Goal: Task Accomplishment & Management: Complete application form

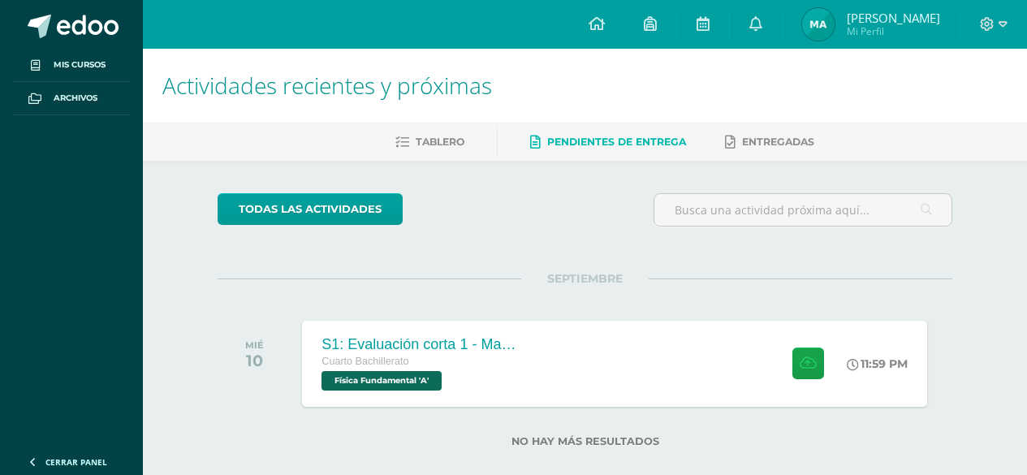
scroll to position [24, 0]
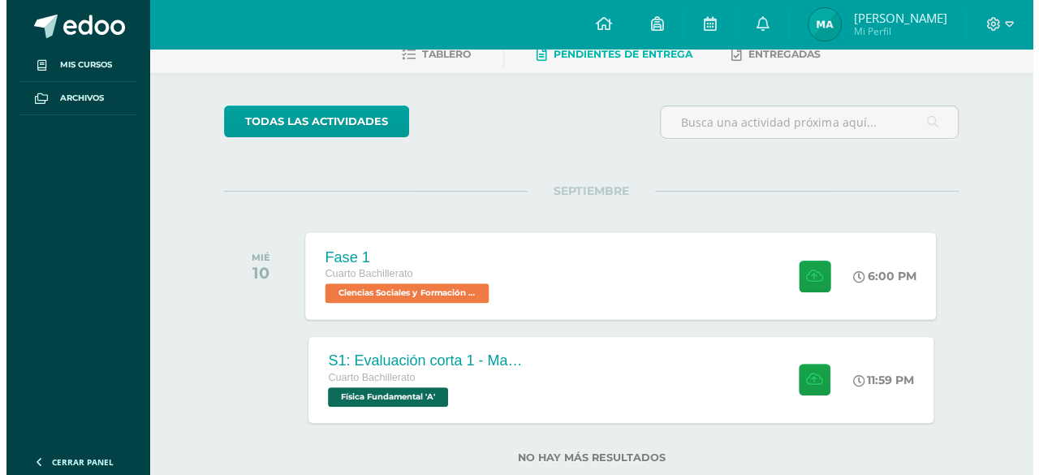
scroll to position [108, 0]
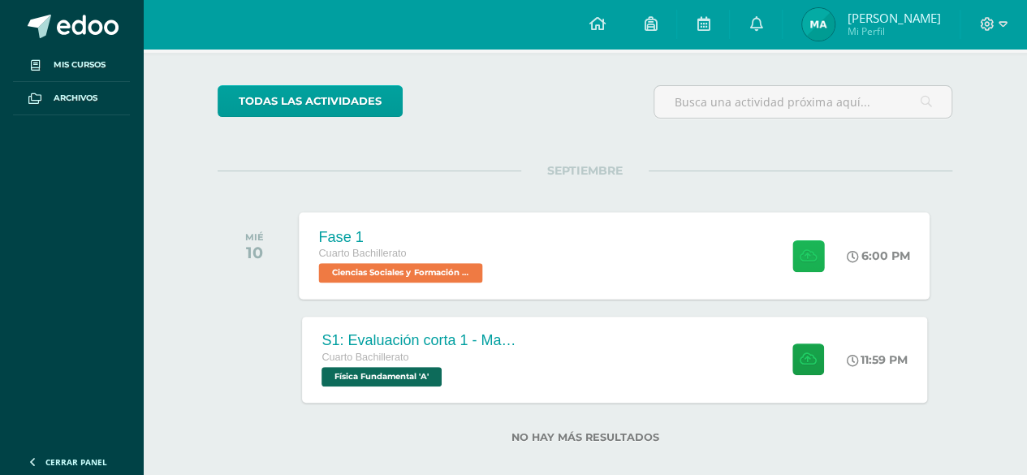
click at [808, 259] on icon at bounding box center [807, 255] width 17 height 14
click at [800, 248] on icon at bounding box center [807, 255] width 17 height 14
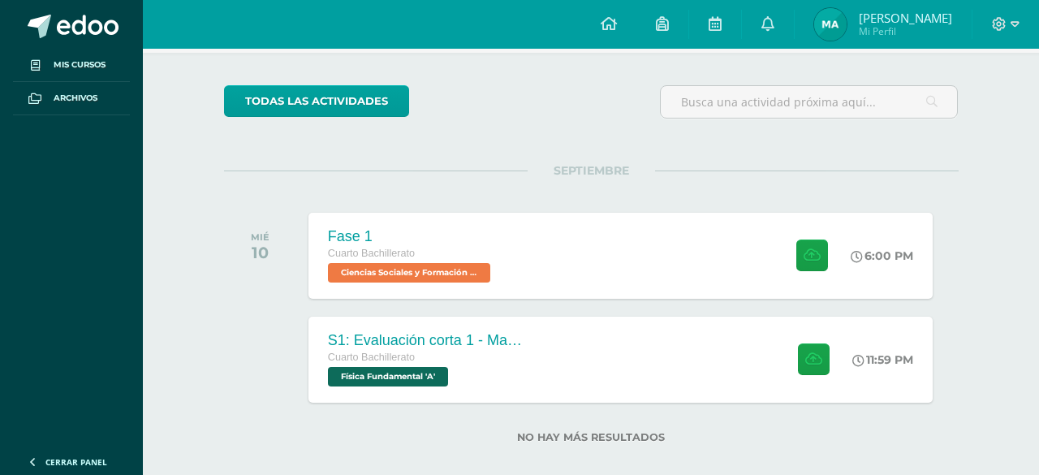
click at [757, 228] on span "* El tamaño máximo permitido es 50 MB" at bounding box center [702, 227] width 171 height 12
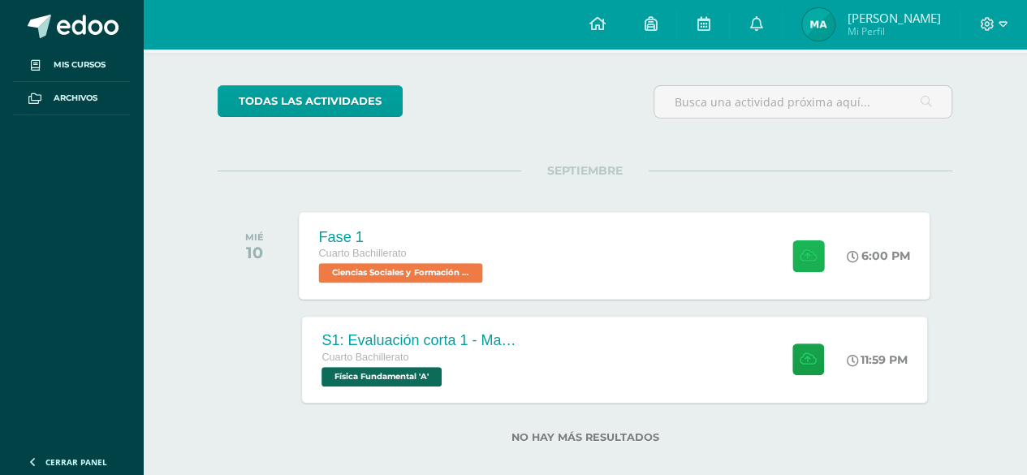
drag, startPoint x: 801, startPoint y: 239, endPoint x: 708, endPoint y: 178, distance: 111.9
click at [802, 239] on button at bounding box center [808, 255] width 32 height 32
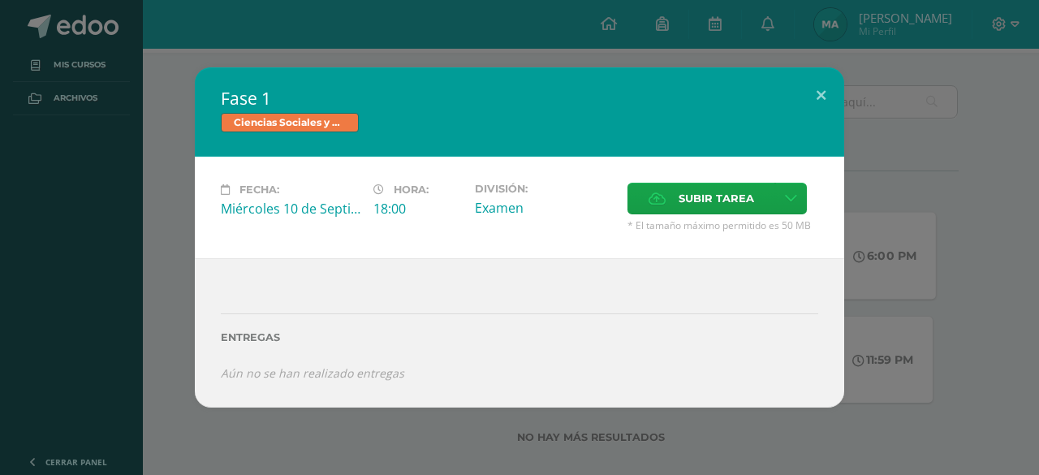
click at [691, 164] on div "Fecha: [DATE] Hora: 18:00 División: Examen Subir tarea" at bounding box center [519, 207] width 649 height 101
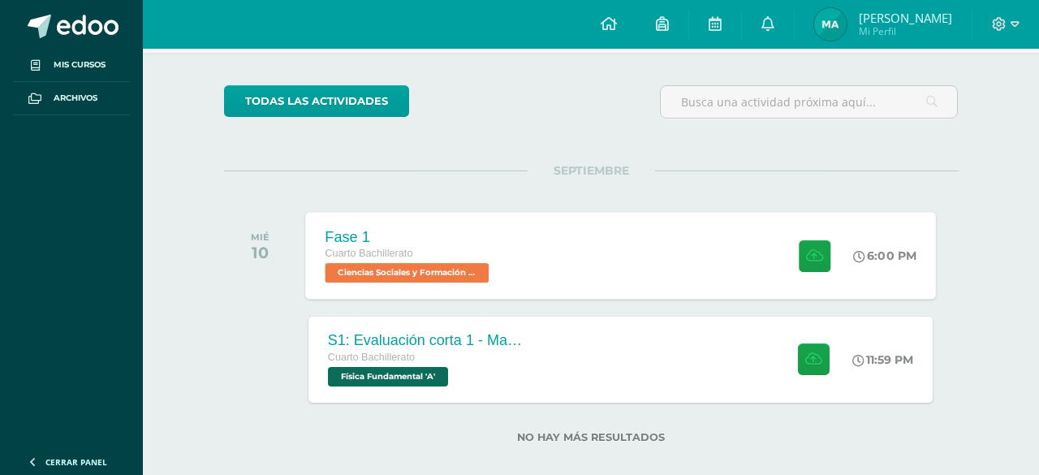
click at [708, 182] on div "Fecha: [DATE] Hora: 18:00 División: Examen Subir tarea" at bounding box center [519, 210] width 584 height 91
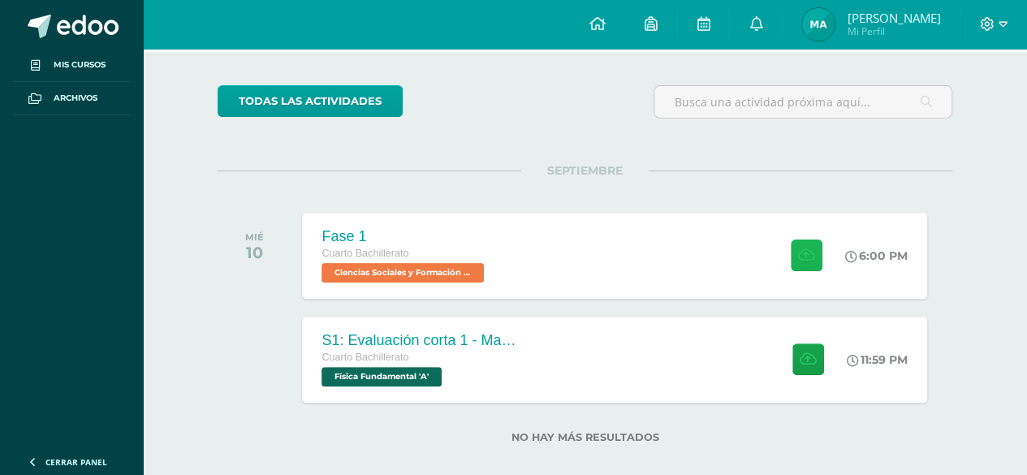
drag, startPoint x: 804, startPoint y: 255, endPoint x: 653, endPoint y: 214, distance: 157.1
click at [798, 254] on icon at bounding box center [806, 255] width 17 height 14
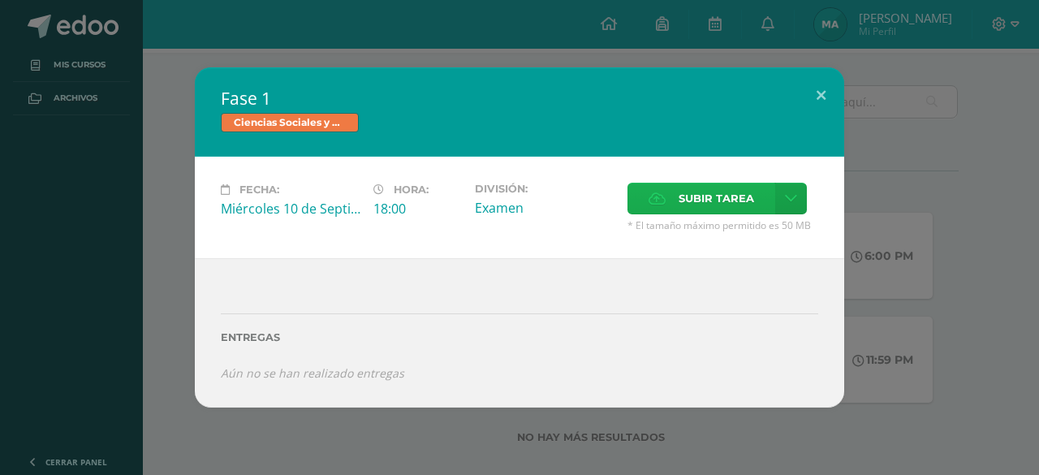
click at [638, 205] on label "Subir tarea" at bounding box center [701, 199] width 148 height 32
click at [0, 0] on input "Subir tarea" at bounding box center [0, 0] width 0 height 0
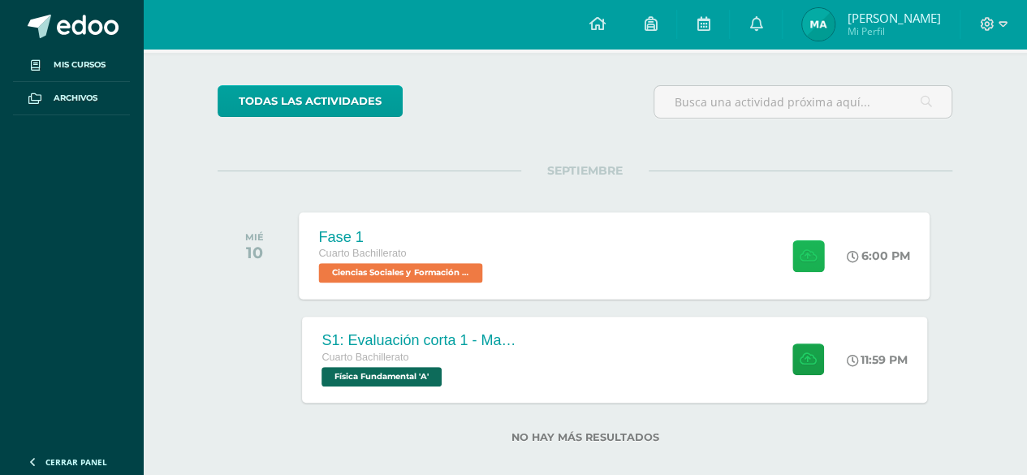
click at [815, 261] on button at bounding box center [808, 255] width 32 height 32
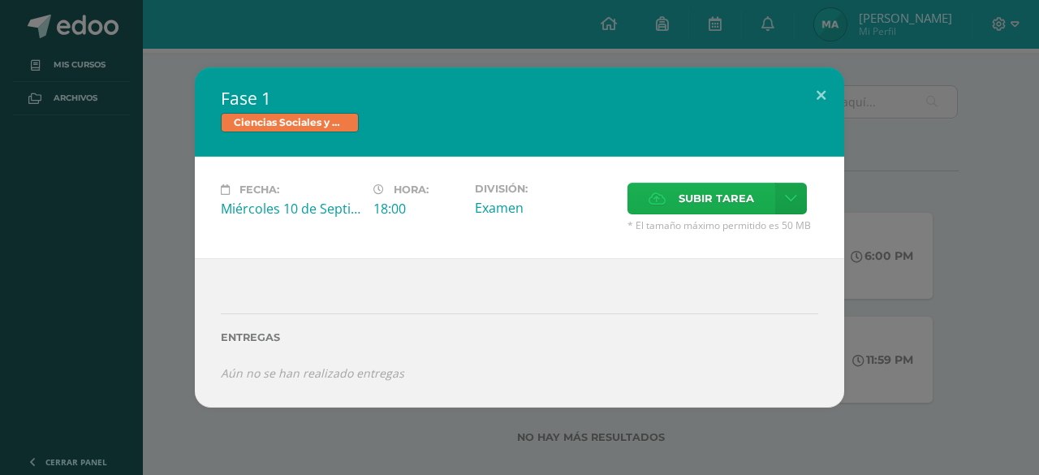
click at [724, 205] on span "Subir tarea" at bounding box center [716, 198] width 75 height 30
click at [0, 0] on input "Subir tarea" at bounding box center [0, 0] width 0 height 0
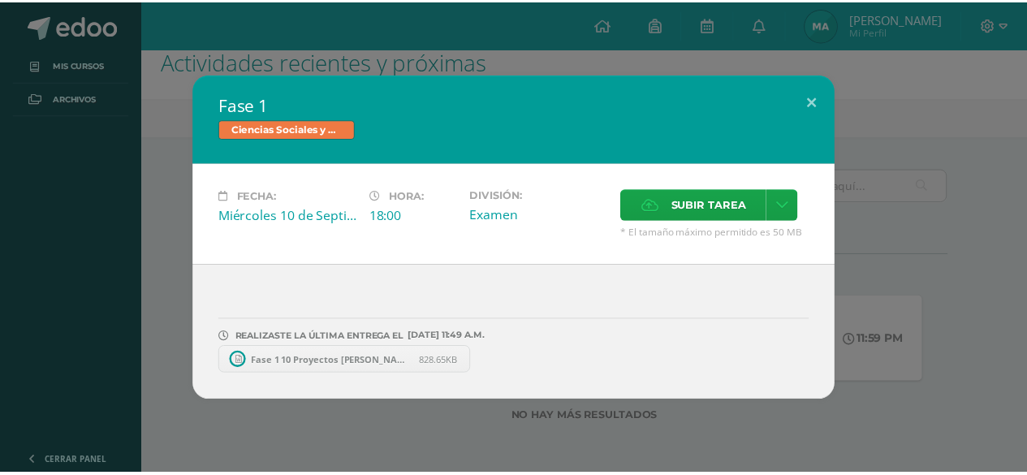
scroll to position [24, 0]
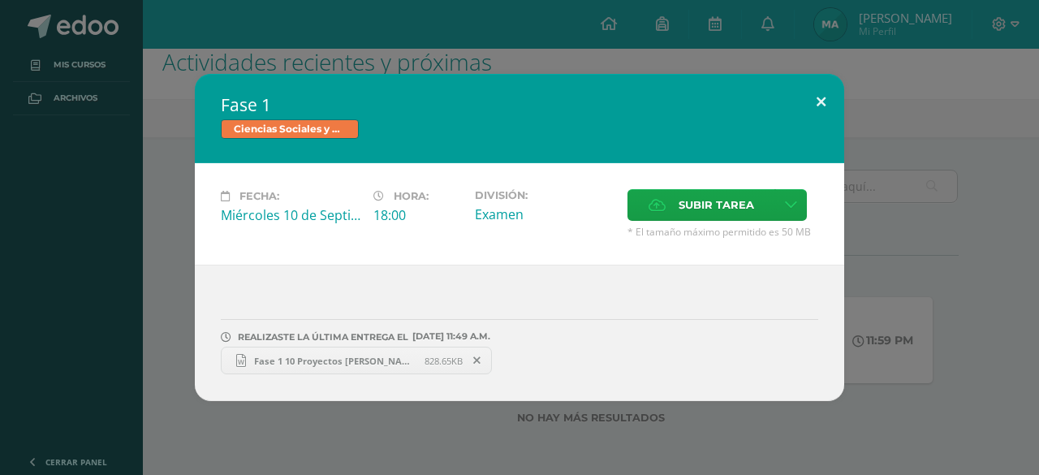
click at [819, 103] on button at bounding box center [821, 101] width 46 height 55
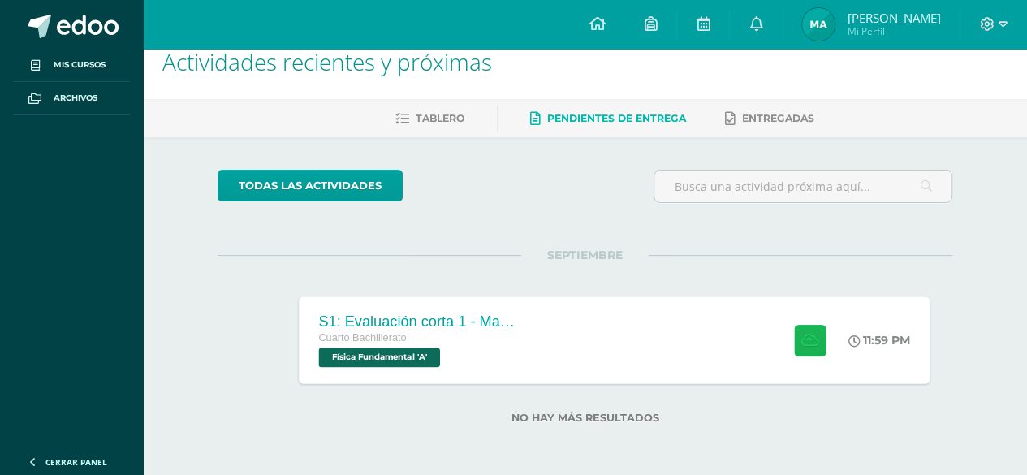
click at [812, 335] on icon at bounding box center [809, 340] width 17 height 14
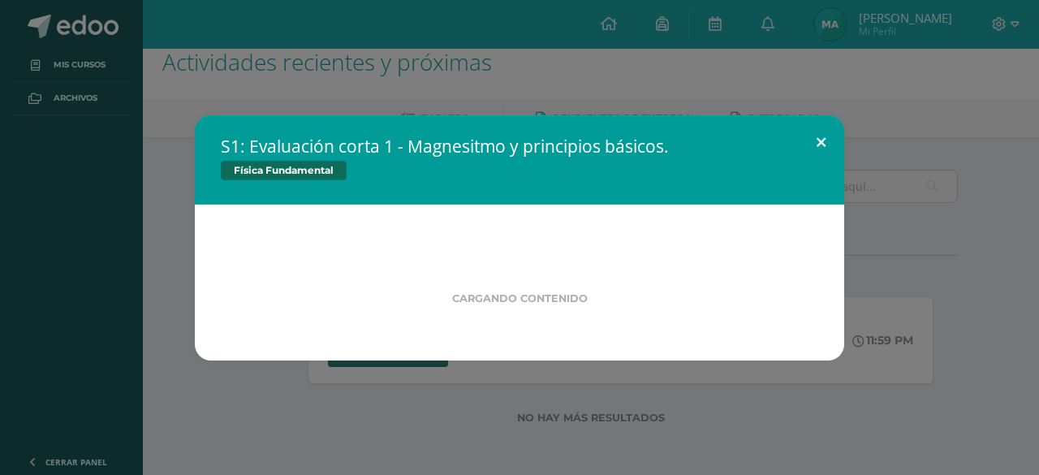
click at [818, 132] on button at bounding box center [821, 142] width 46 height 55
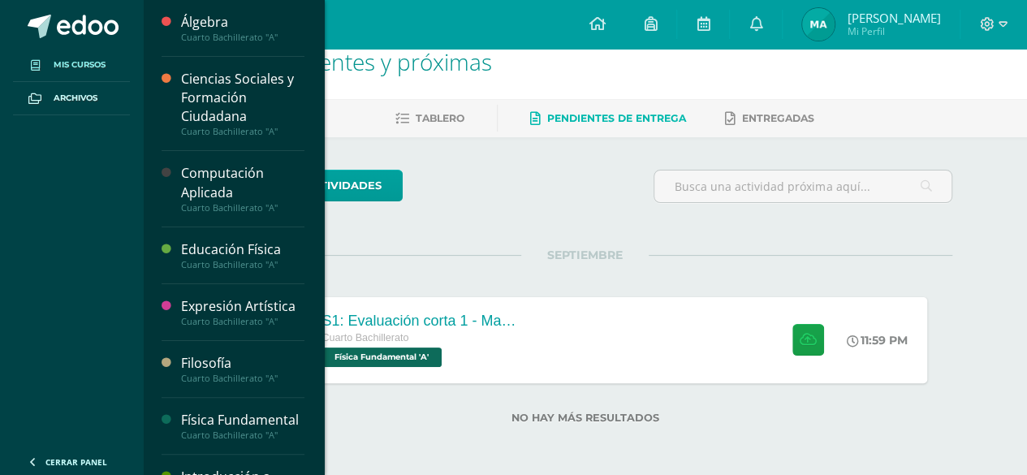
click at [82, 55] on link "Mis cursos" at bounding box center [71, 65] width 117 height 33
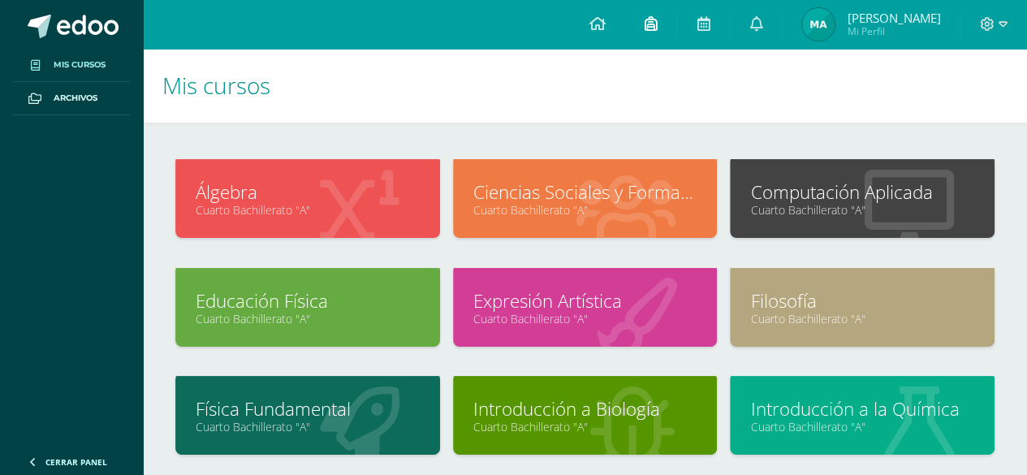
click at [661, 24] on link at bounding box center [650, 24] width 52 height 49
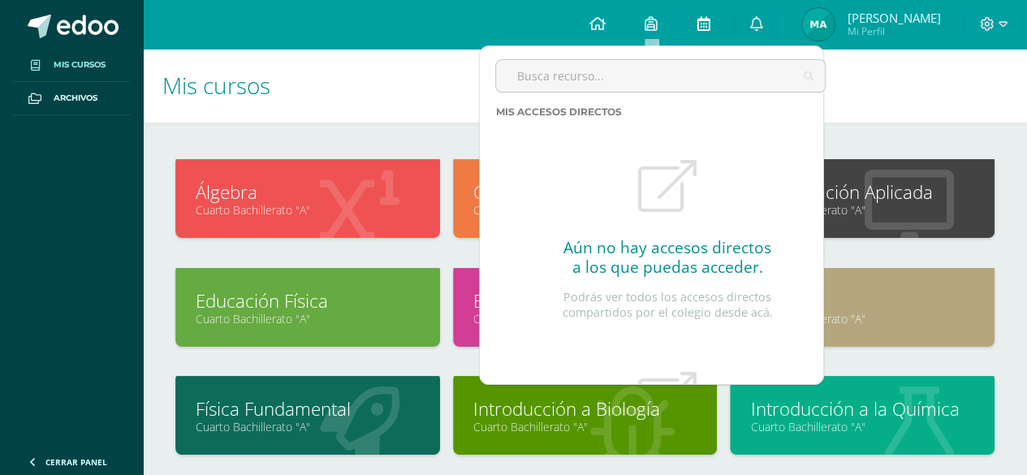
click at [700, 16] on icon at bounding box center [702, 23] width 13 height 15
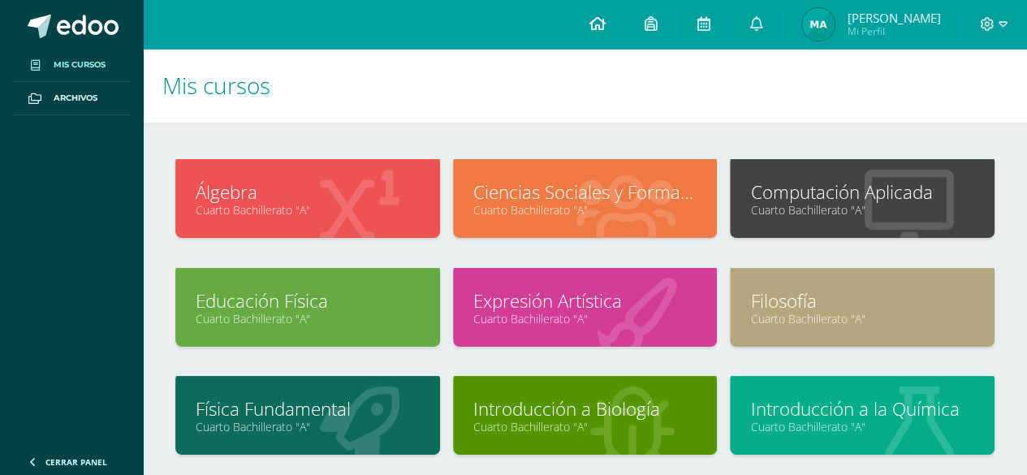
click at [585, 20] on link at bounding box center [596, 24] width 55 height 49
click at [593, 24] on icon at bounding box center [596, 23] width 16 height 15
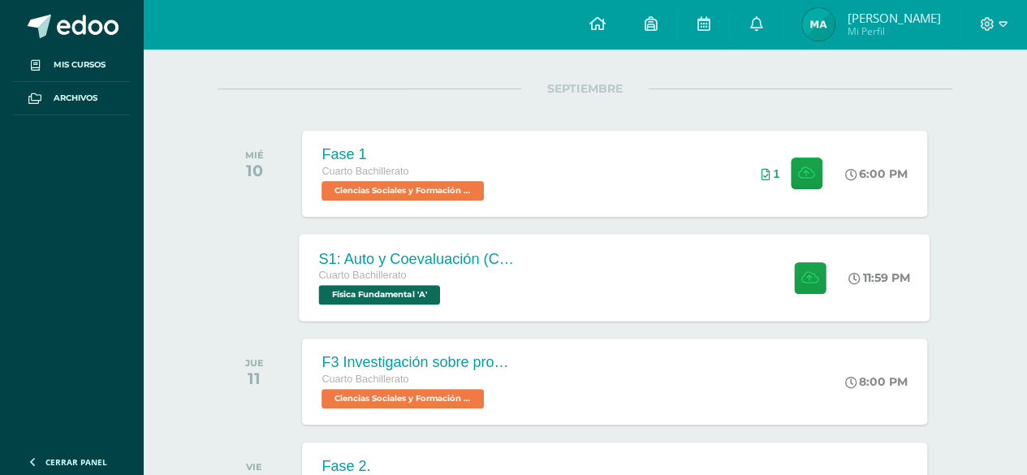
scroll to position [216, 0]
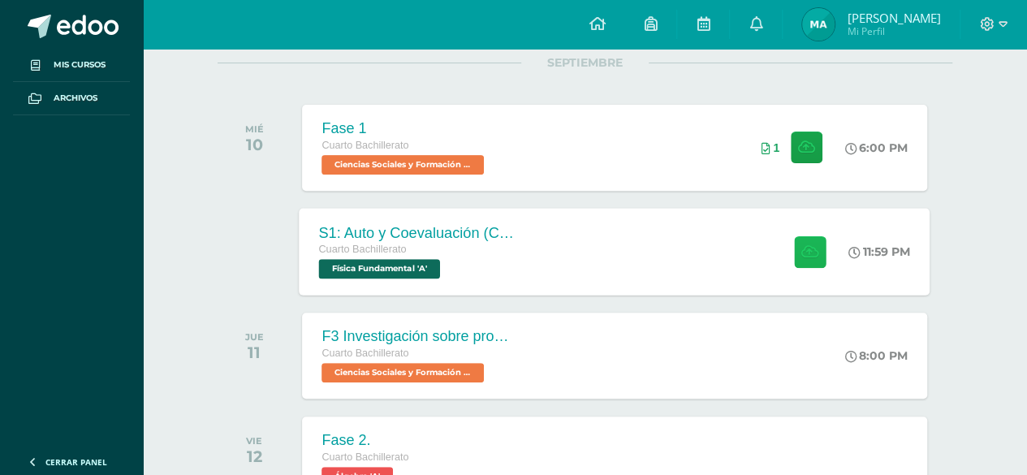
click at [804, 250] on icon at bounding box center [809, 251] width 17 height 14
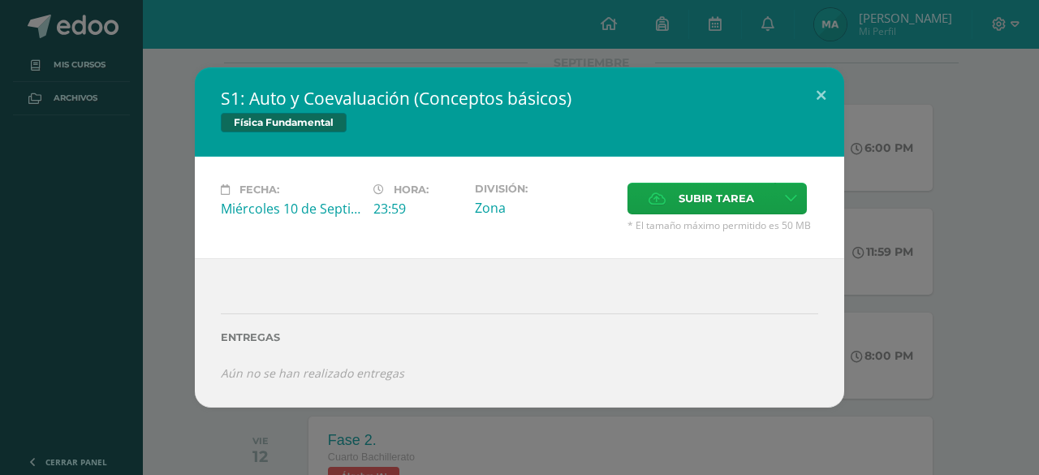
click at [696, 171] on div "Fecha: Miércoles 10 de Septiembre Hora: 23:59 División: Zona Subir tarea" at bounding box center [519, 207] width 649 height 101
click at [698, 204] on span "Subir tarea" at bounding box center [716, 198] width 75 height 30
click at [0, 0] on input "Subir tarea" at bounding box center [0, 0] width 0 height 0
